Goal: Task Accomplishment & Management: Use online tool/utility

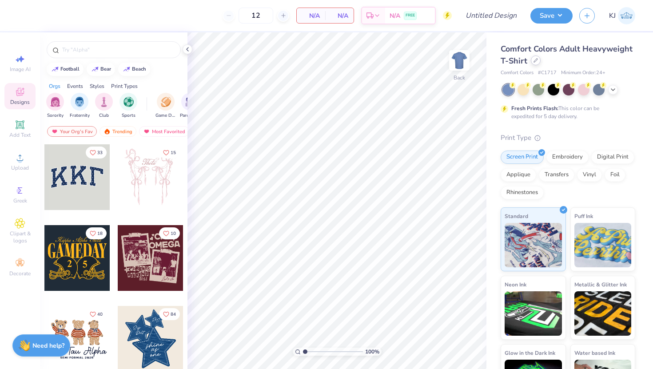
click at [536, 65] on div "Comfort Colors Adult Heavyweight T-Shirt" at bounding box center [567, 55] width 135 height 24
click at [536, 61] on icon at bounding box center [535, 60] width 4 height 4
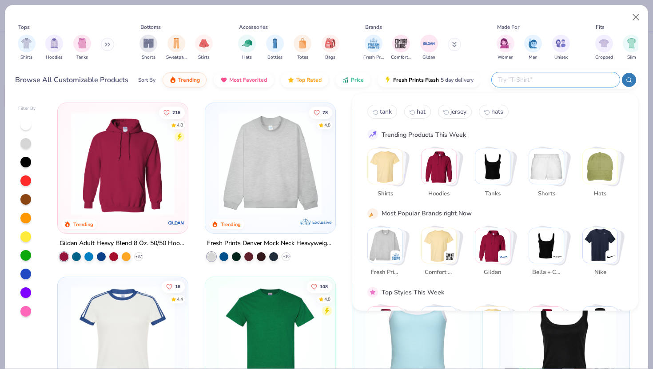
click at [559, 80] on input "text" at bounding box center [555, 80] width 116 height 10
type input "fp100"
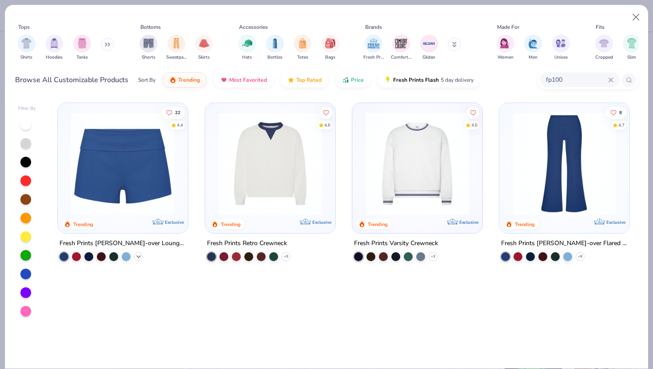
click at [139, 253] on icon at bounding box center [138, 256] width 7 height 7
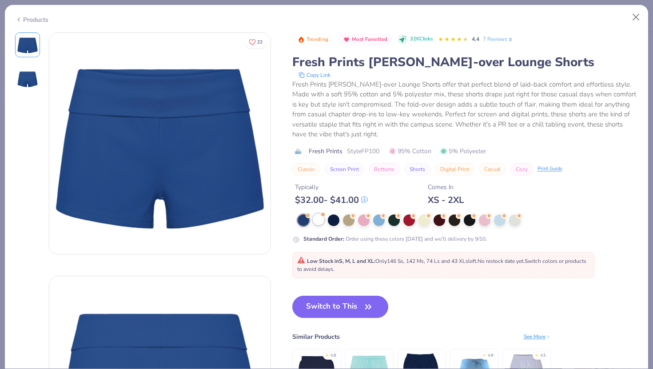
click at [322, 217] on div at bounding box center [319, 220] width 12 height 12
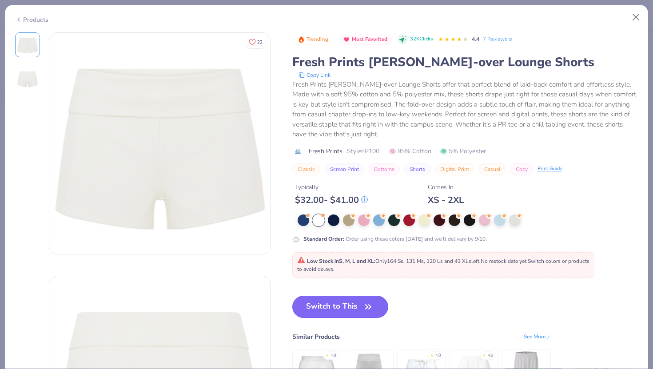
click at [323, 313] on button "Switch to This" at bounding box center [340, 307] width 96 height 22
type input "50"
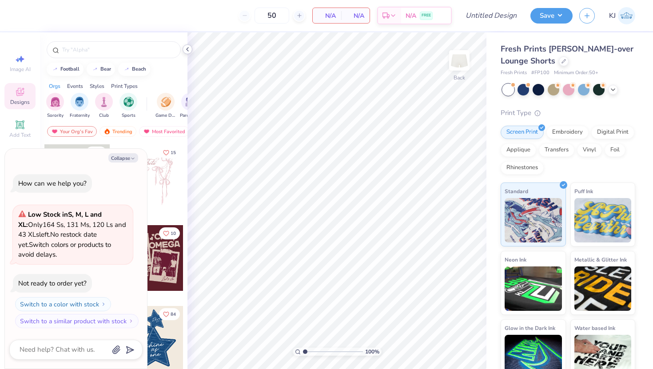
click at [187, 52] on icon at bounding box center [187, 49] width 7 height 7
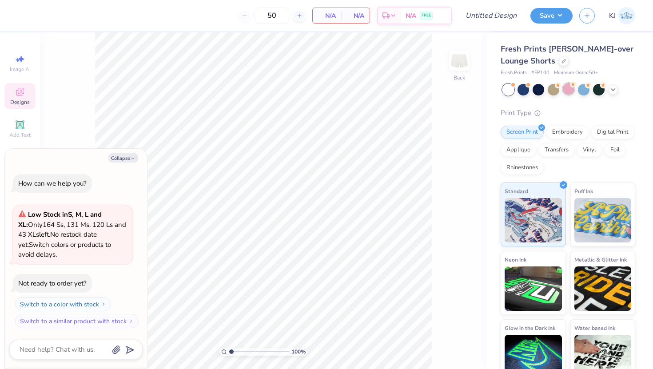
click at [570, 90] on div at bounding box center [568, 89] width 12 height 12
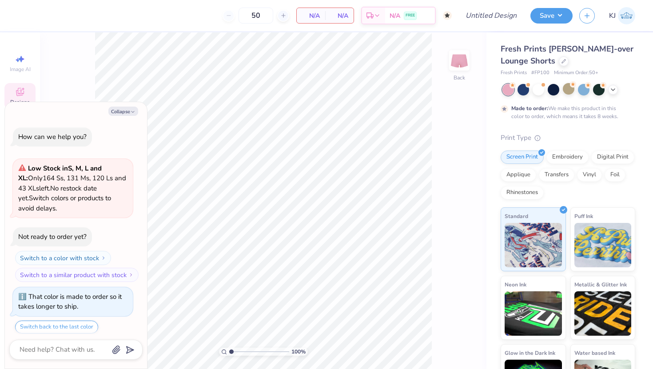
scroll to position [27, 0]
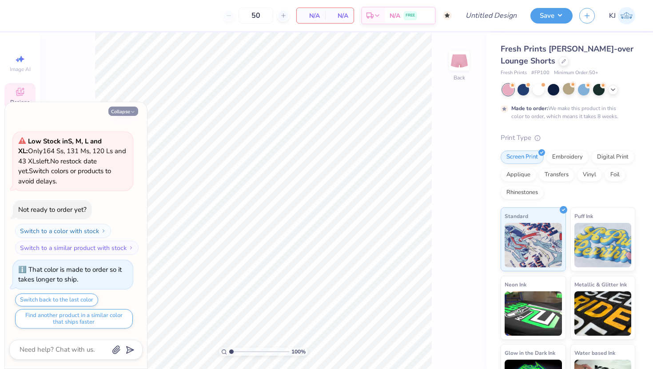
click at [131, 110] on icon "button" at bounding box center [132, 111] width 5 height 5
type textarea "x"
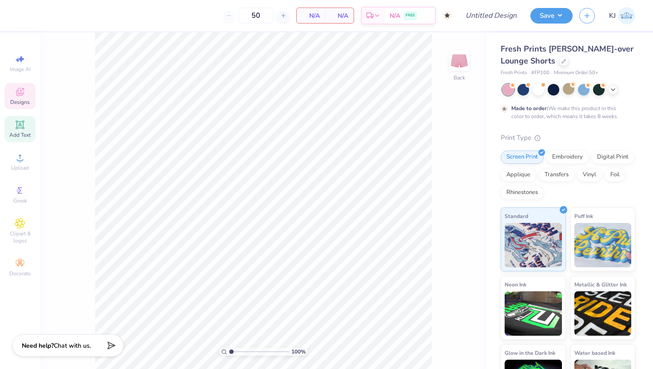
click at [18, 120] on icon at bounding box center [20, 124] width 11 height 11
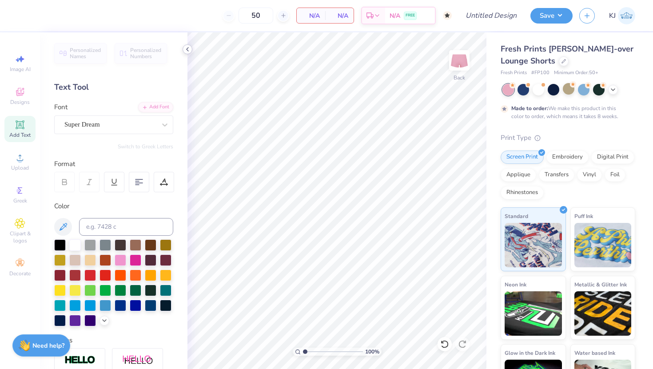
click at [184, 50] on icon at bounding box center [187, 49] width 7 height 7
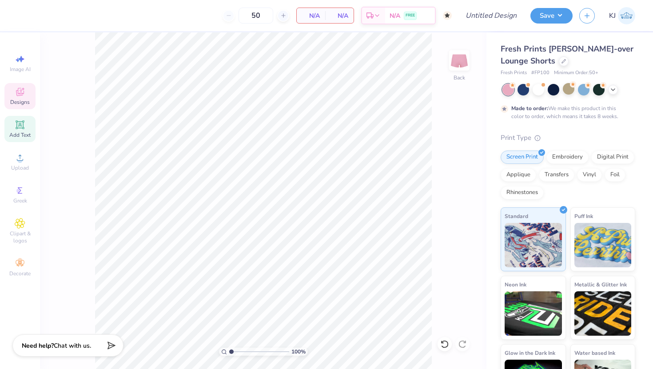
click at [25, 96] on div "Designs" at bounding box center [19, 96] width 31 height 26
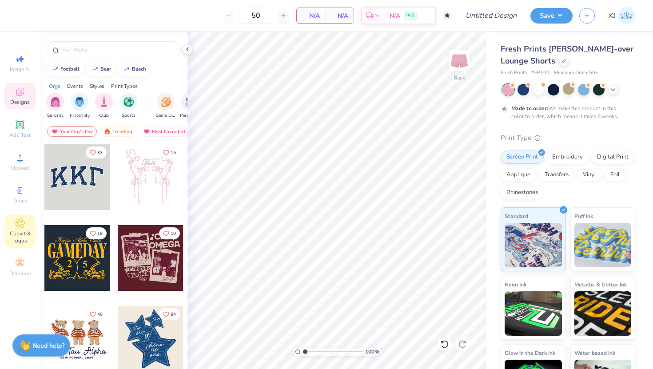
click at [24, 224] on icon at bounding box center [20, 223] width 10 height 11
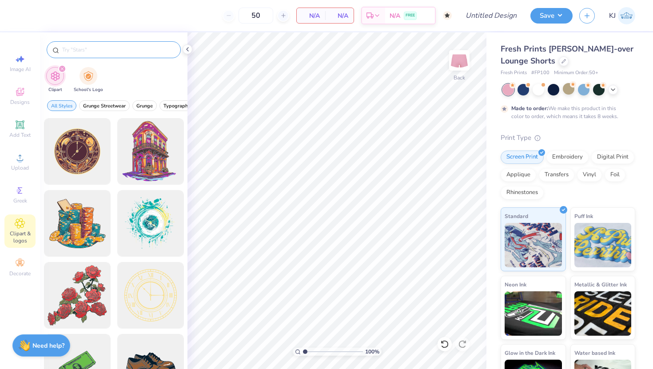
click at [117, 51] on input "text" at bounding box center [118, 49] width 114 height 9
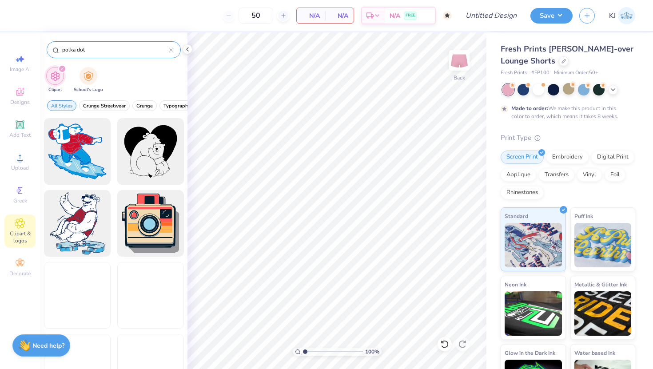
type input "polka dot"
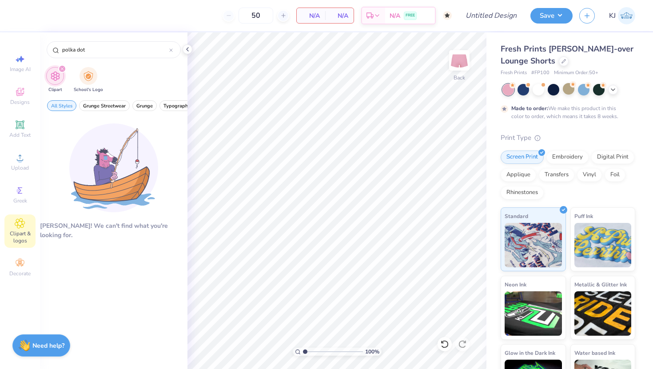
click at [60, 68] on icon "filter for Clipart" at bounding box center [62, 69] width 4 height 4
click at [60, 67] on div "filter for Clipart" at bounding box center [62, 69] width 8 height 8
click at [88, 71] on img "filter for School's Logo" at bounding box center [88, 75] width 10 height 10
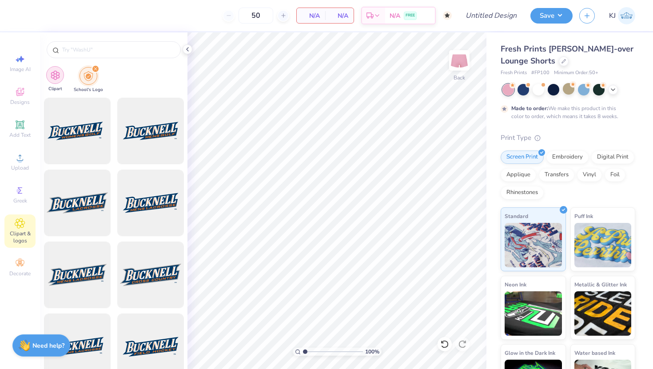
click at [48, 80] on div "Clipart" at bounding box center [55, 79] width 18 height 26
type input "polka dot"
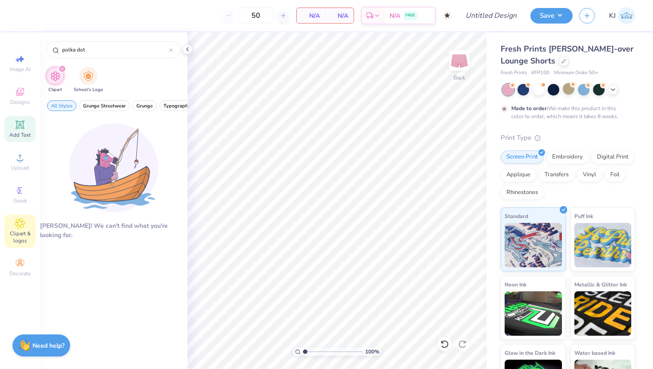
click at [23, 126] on icon at bounding box center [20, 124] width 8 height 8
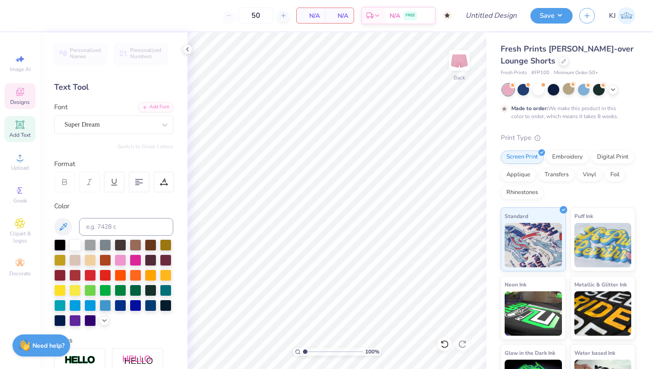
click at [16, 101] on span "Designs" at bounding box center [20, 102] width 20 height 7
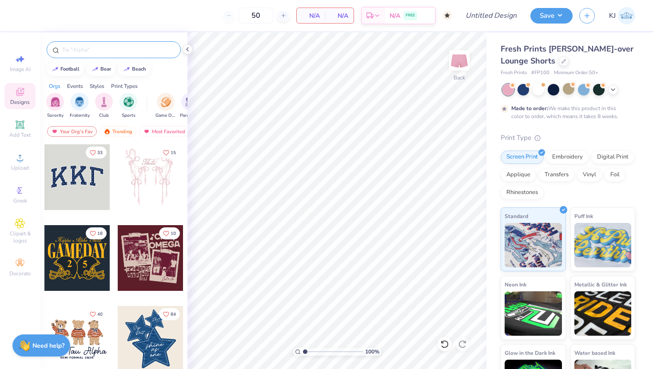
click at [95, 53] on input "text" at bounding box center [118, 49] width 114 height 9
type input "polka dot"
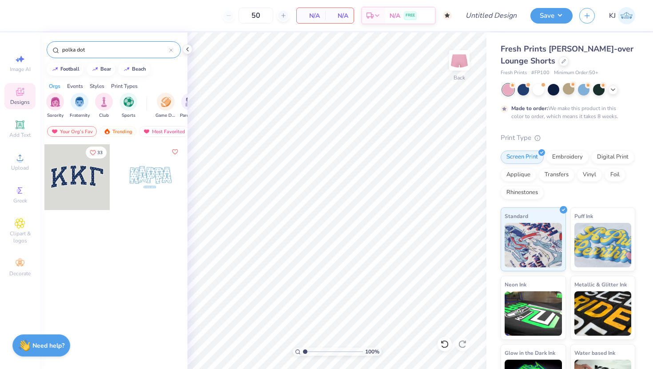
click at [170, 46] on div at bounding box center [171, 50] width 4 height 8
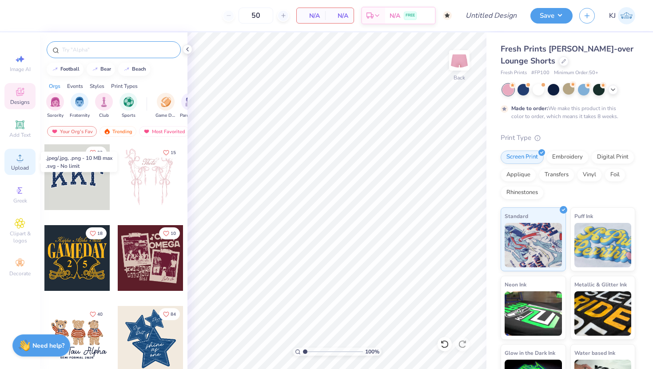
click at [21, 151] on div "Upload" at bounding box center [19, 162] width 31 height 26
click at [25, 160] on icon at bounding box center [20, 157] width 11 height 11
click at [185, 51] on icon at bounding box center [187, 49] width 7 height 7
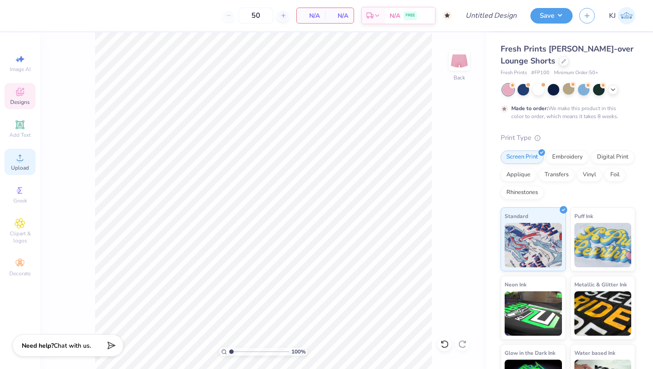
click at [24, 161] on icon at bounding box center [20, 157] width 11 height 11
click at [20, 161] on circle at bounding box center [19, 160] width 5 height 5
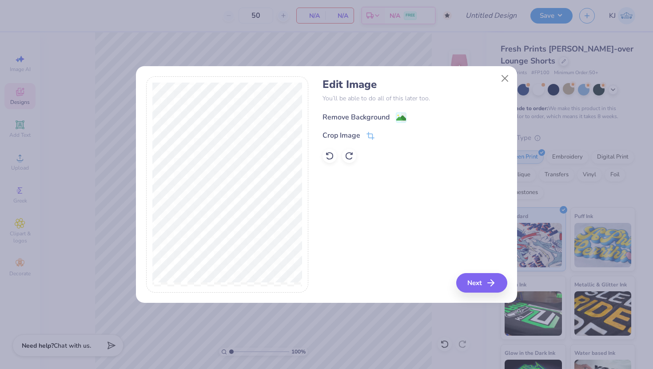
click at [392, 117] on div "Remove Background" at bounding box center [364, 117] width 84 height 11
click at [503, 77] on button "Close" at bounding box center [504, 78] width 17 height 17
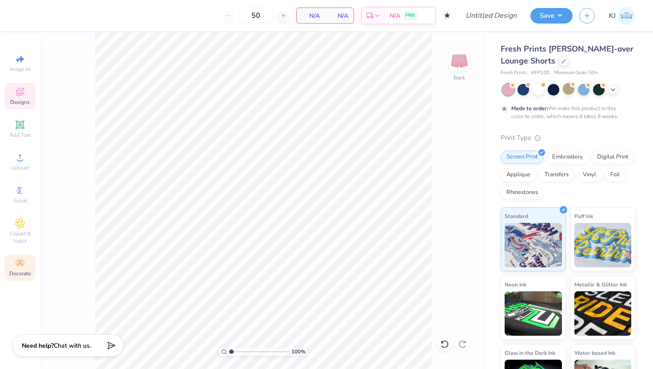
click at [23, 257] on div "Decorate" at bounding box center [19, 267] width 31 height 26
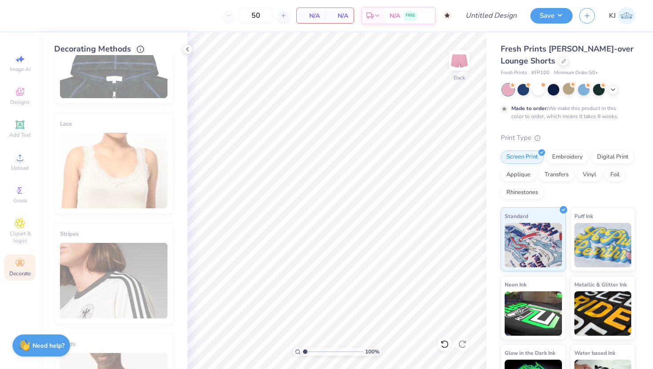
scroll to position [0, 0]
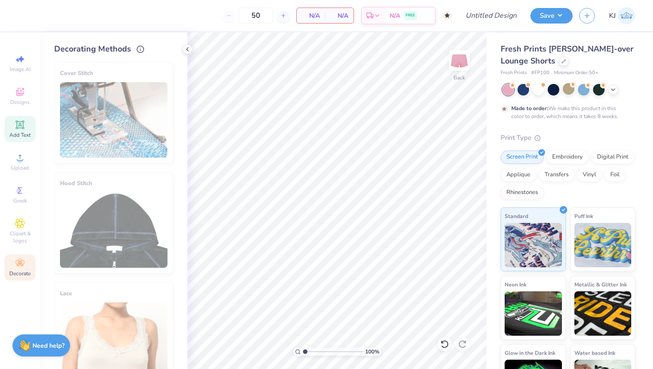
click at [23, 132] on span "Add Text" at bounding box center [19, 134] width 21 height 7
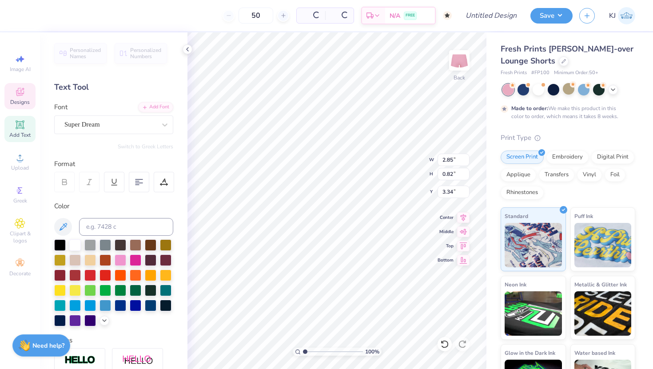
click at [23, 102] on span "Designs" at bounding box center [20, 102] width 20 height 7
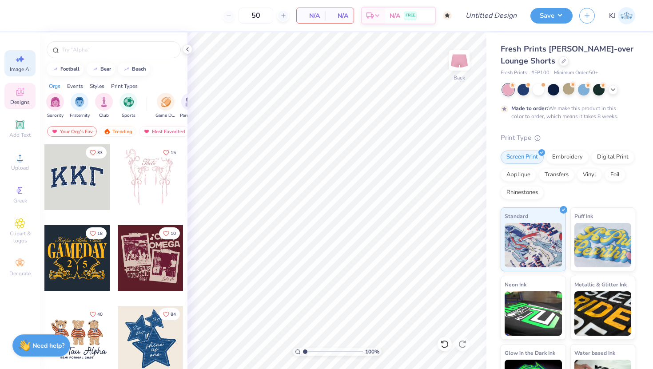
click at [15, 63] on icon at bounding box center [20, 59] width 11 height 11
select select "4"
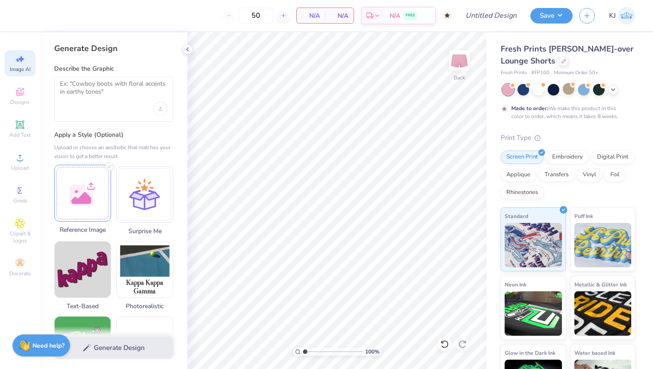
click at [81, 195] on div at bounding box center [82, 193] width 57 height 57
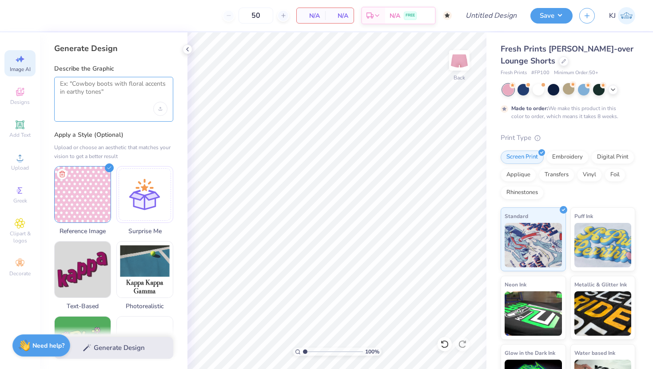
click at [110, 89] on textarea at bounding box center [113, 91] width 107 height 22
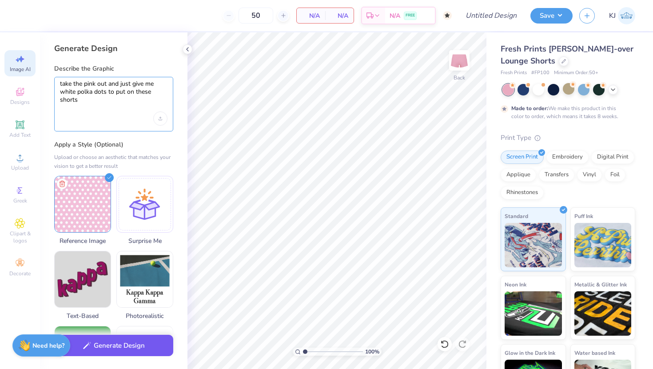
type textarea "take the pink out and just give me white polka dots to put on these shorts"
click at [124, 349] on button "Generate Design" at bounding box center [113, 346] width 119 height 22
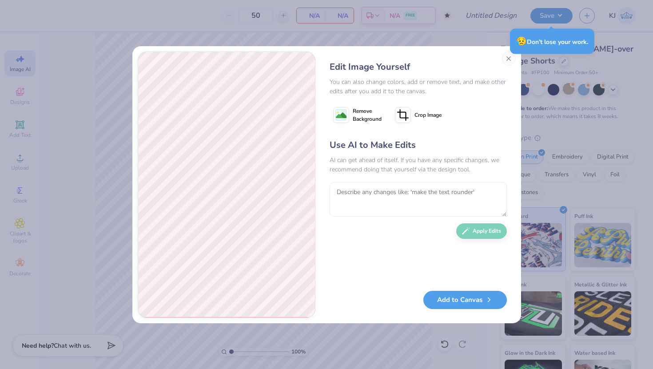
click at [348, 116] on icon at bounding box center [341, 115] width 16 height 16
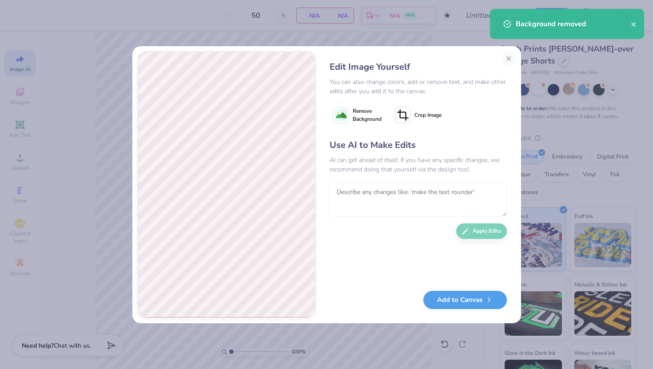
click at [373, 192] on textarea at bounding box center [417, 199] width 177 height 35
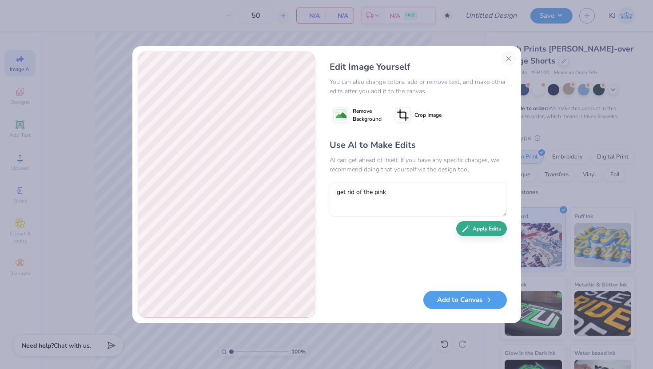
type textarea "get rid of the pink"
click at [473, 230] on button "Apply Edits" at bounding box center [481, 229] width 51 height 16
